Goal: Task Accomplishment & Management: Complete application form

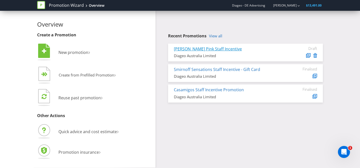
click at [212, 49] on link "[PERSON_NAME] Pink Staff Incentive" at bounding box center [208, 49] width 68 height 6
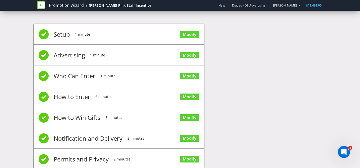
scroll to position [34, 0]
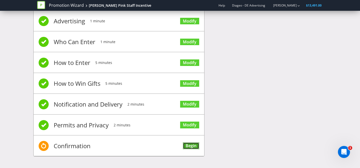
click at [186, 144] on link "Begin" at bounding box center [191, 146] width 16 height 7
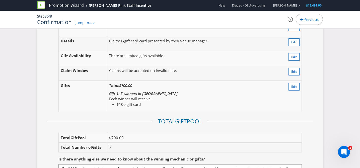
scroll to position [593, 1]
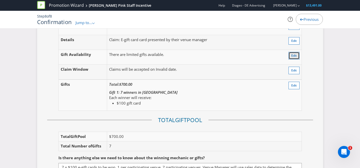
click at [296, 53] on span "Edit" at bounding box center [294, 55] width 6 height 4
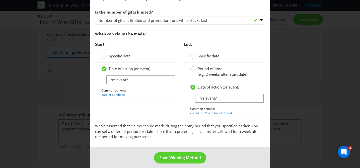
scroll to position [250, 0]
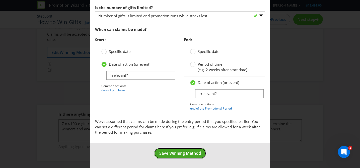
click at [168, 152] on span "Save Winning Method" at bounding box center [180, 154] width 42 height 6
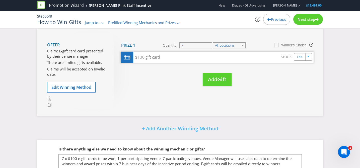
scroll to position [100, 0]
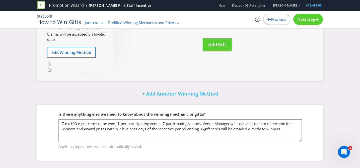
click at [305, 19] on span "Next step" at bounding box center [307, 19] width 18 height 5
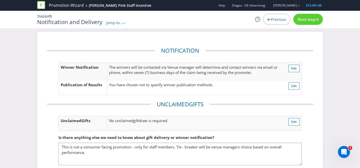
scroll to position [26, 0]
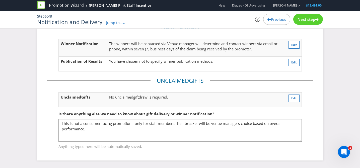
click at [311, 20] on span "Next step" at bounding box center [307, 19] width 18 height 5
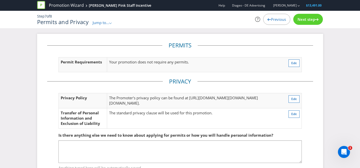
scroll to position [43, 0]
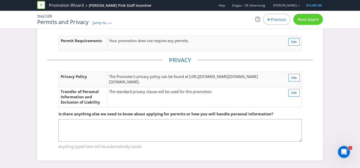
click at [304, 23] on div "Next step" at bounding box center [308, 19] width 30 height 11
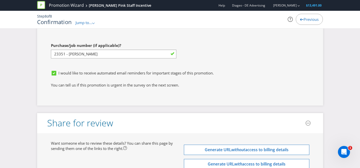
scroll to position [1471, 0]
